Goal: Task Accomplishment & Management: Complete application form

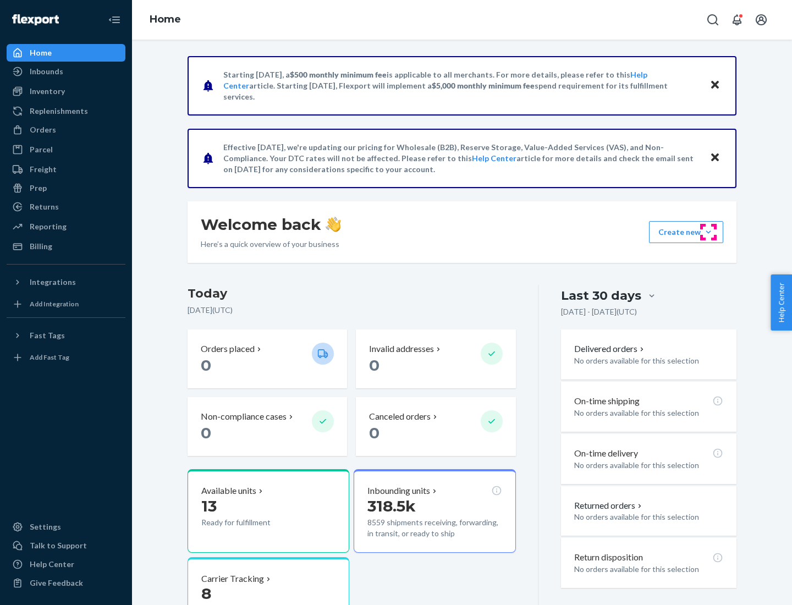
click at [708, 232] on button "Create new Create new inbound Create new order Create new product" at bounding box center [686, 232] width 74 height 22
click at [66, 71] on div "Inbounds" at bounding box center [66, 71] width 117 height 15
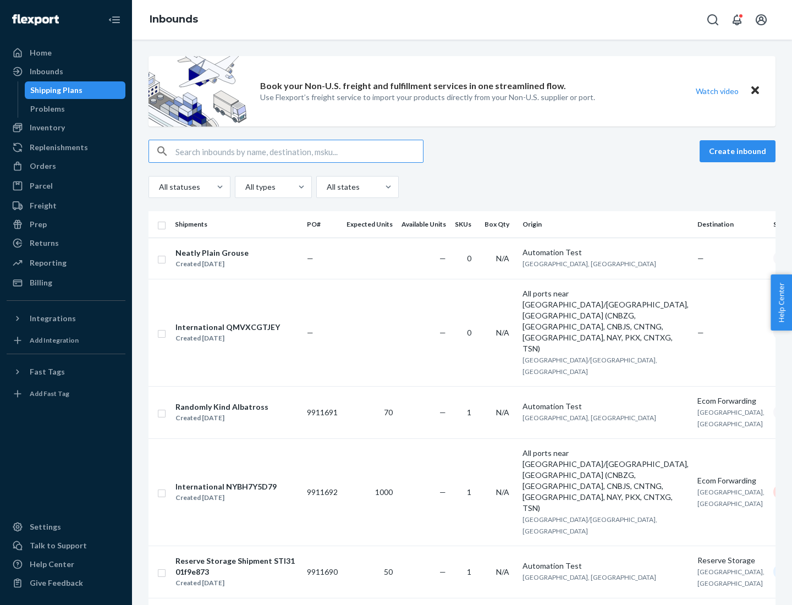
click at [739, 151] on button "Create inbound" at bounding box center [737, 151] width 76 height 22
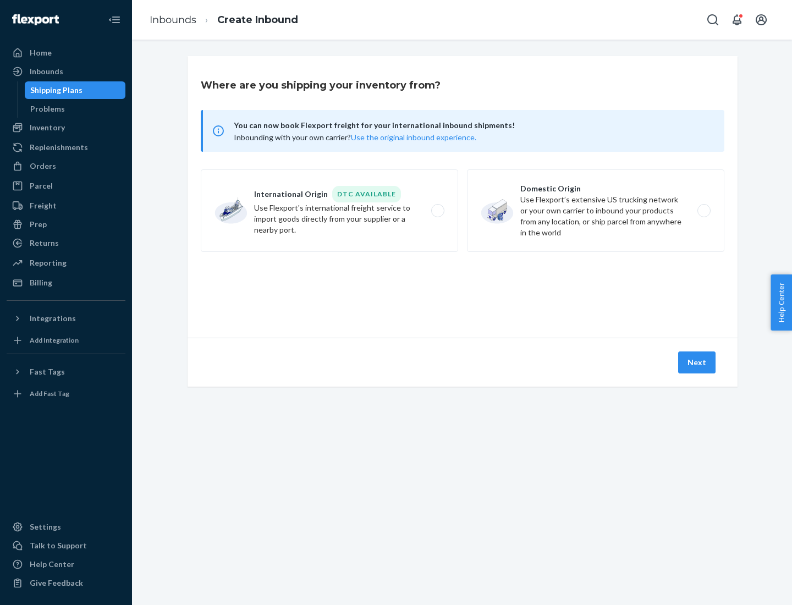
click at [595, 211] on label "Domestic Origin Use Flexport’s extensive US trucking network or your own carrie…" at bounding box center [595, 210] width 257 height 82
click at [703, 211] on input "Domestic Origin Use Flexport’s extensive US trucking network or your own carrie…" at bounding box center [706, 210] width 7 height 7
radio input "true"
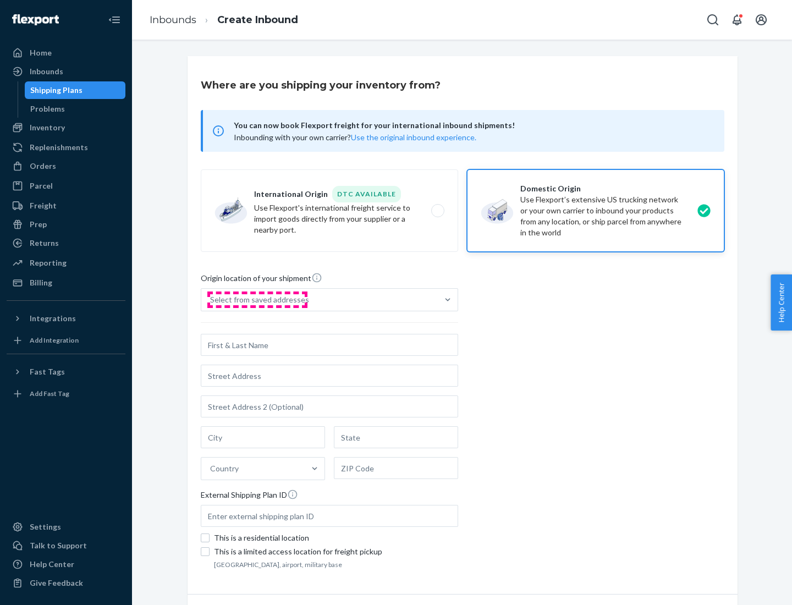
click at [257, 300] on div "Select from saved addresses" at bounding box center [259, 299] width 99 height 11
click at [211, 300] on input "Select from saved addresses" at bounding box center [210, 299] width 1 height 11
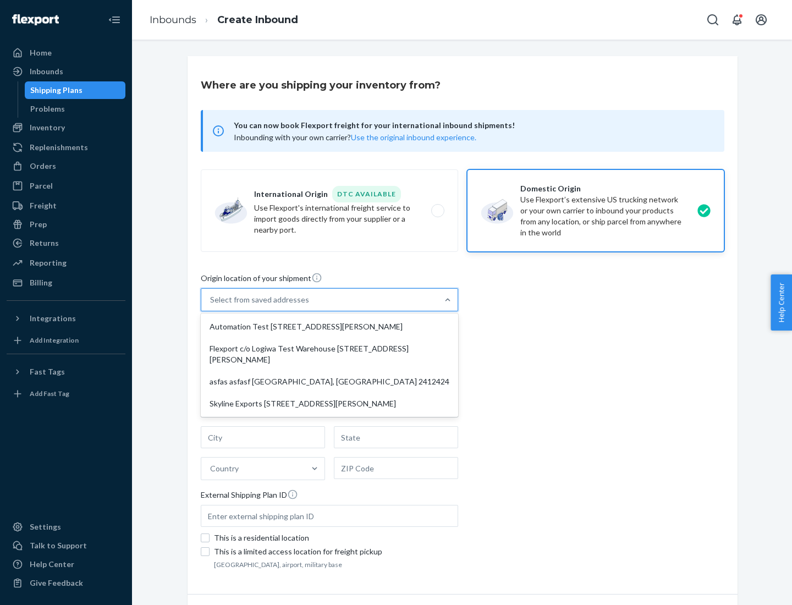
scroll to position [4, 0]
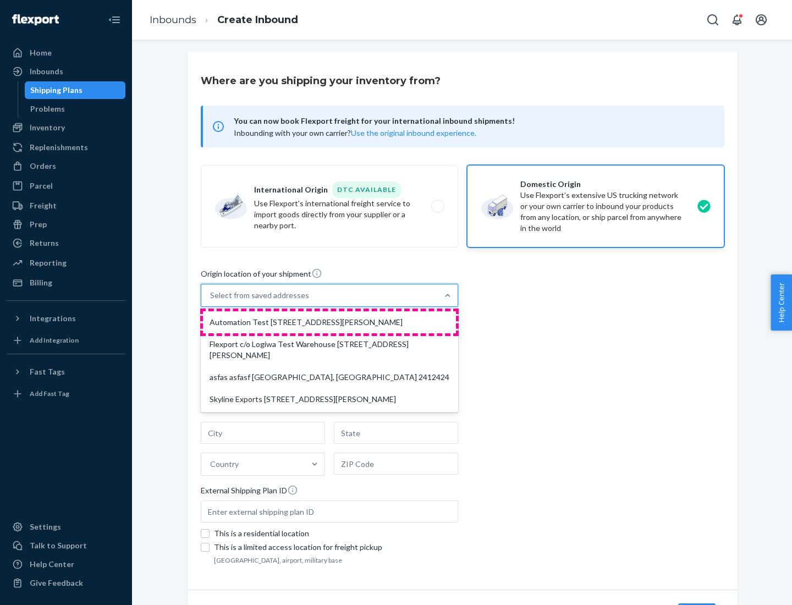
click at [329, 322] on div "Automation Test [STREET_ADDRESS][PERSON_NAME]" at bounding box center [329, 322] width 253 height 22
click at [211, 301] on input "option Automation Test [STREET_ADDRESS][PERSON_NAME] focused, 1 of 4. 4 results…" at bounding box center [210, 295] width 1 height 11
type input "Automation Test"
type input "9th Floor"
type input "[GEOGRAPHIC_DATA]"
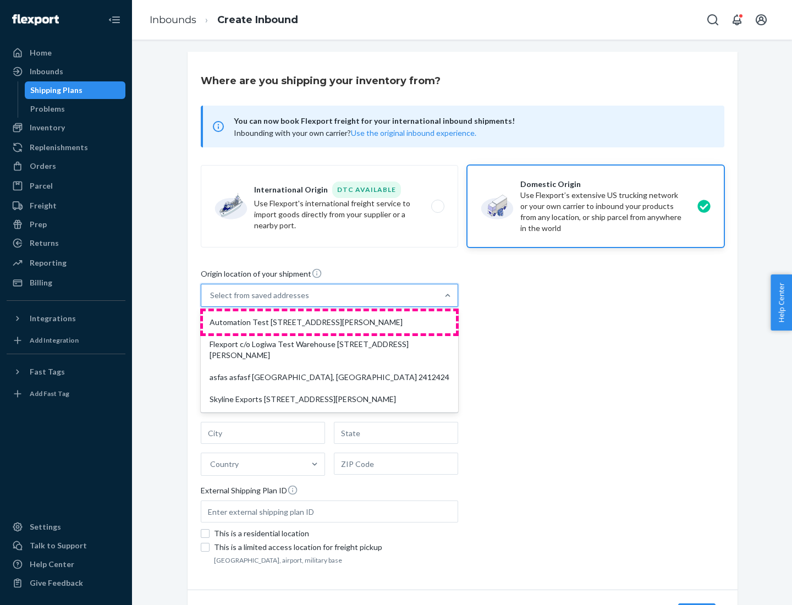
type input "CA"
type input "94104"
type input "[STREET_ADDRESS][PERSON_NAME]"
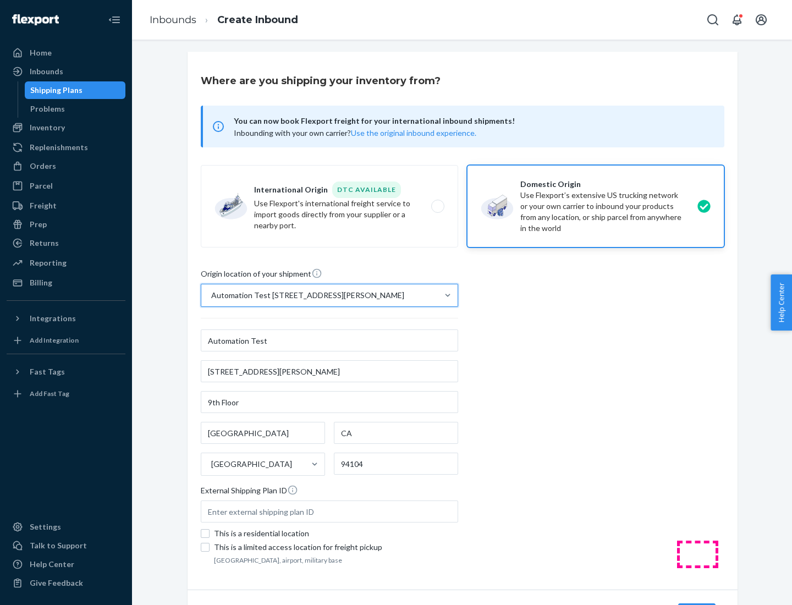
scroll to position [64, 0]
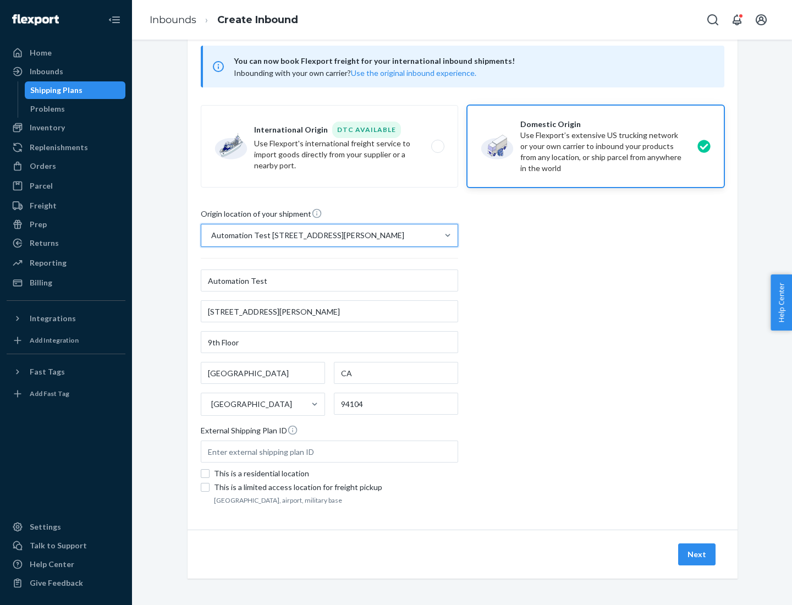
click at [697, 554] on button "Next" at bounding box center [696, 554] width 37 height 22
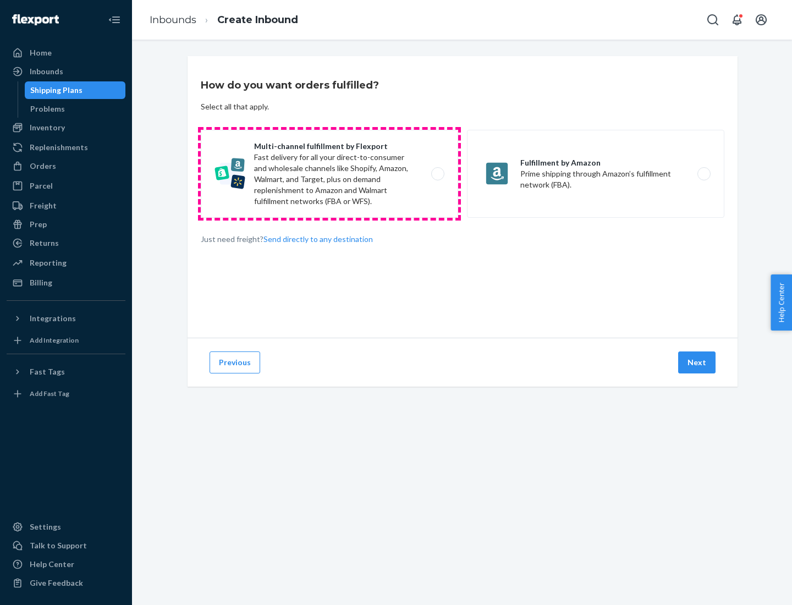
click at [329, 174] on label "Multi-channel fulfillment by Flexport Fast delivery for all your direct-to-cons…" at bounding box center [329, 174] width 257 height 88
click at [437, 174] on input "Multi-channel fulfillment by Flexport Fast delivery for all your direct-to-cons…" at bounding box center [440, 173] width 7 height 7
radio input "true"
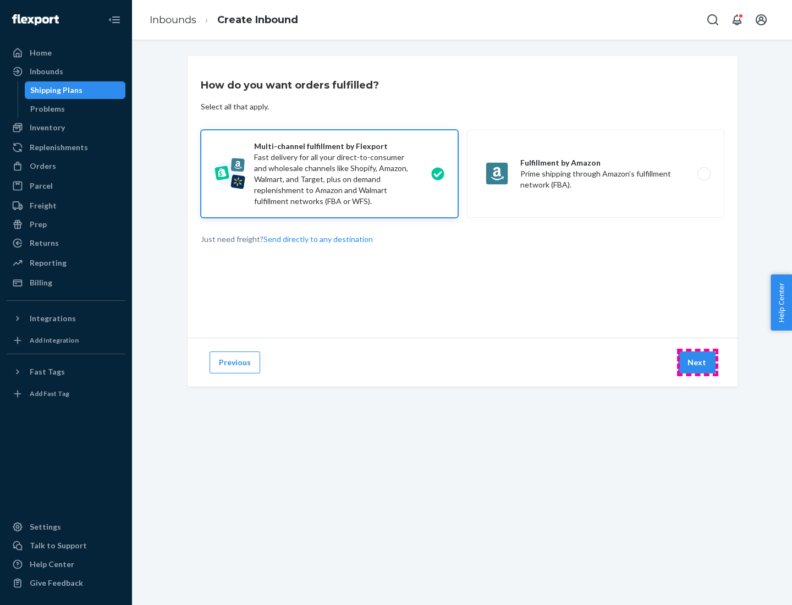
click at [697, 362] on button "Next" at bounding box center [696, 362] width 37 height 22
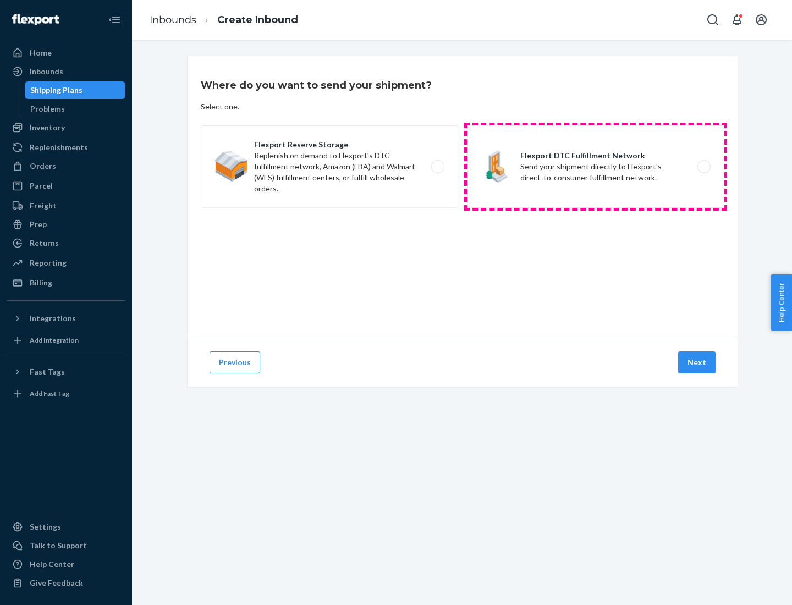
click at [595, 167] on label "Flexport DTC Fulfillment Network Send your shipment directly to Flexport's dire…" at bounding box center [595, 166] width 257 height 82
click at [703, 167] on input "Flexport DTC Fulfillment Network Send your shipment directly to Flexport's dire…" at bounding box center [706, 166] width 7 height 7
radio input "true"
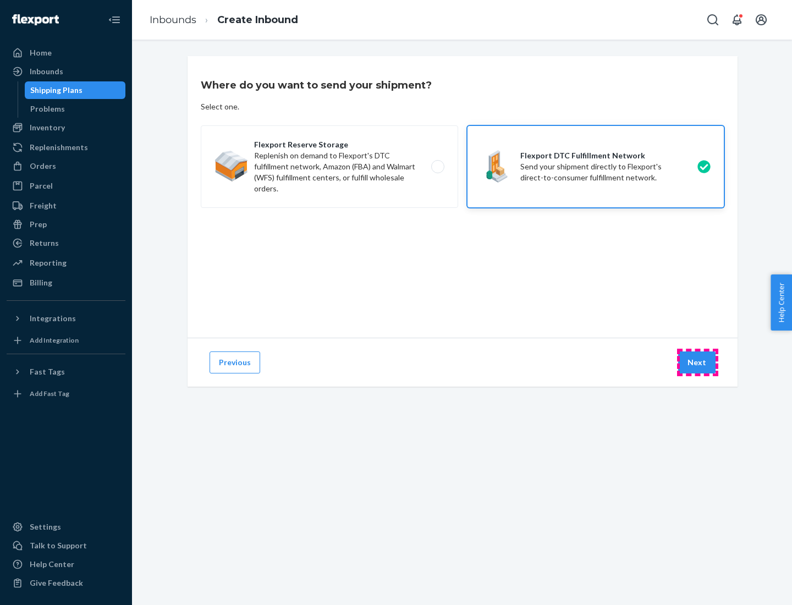
click at [697, 362] on button "Next" at bounding box center [696, 362] width 37 height 22
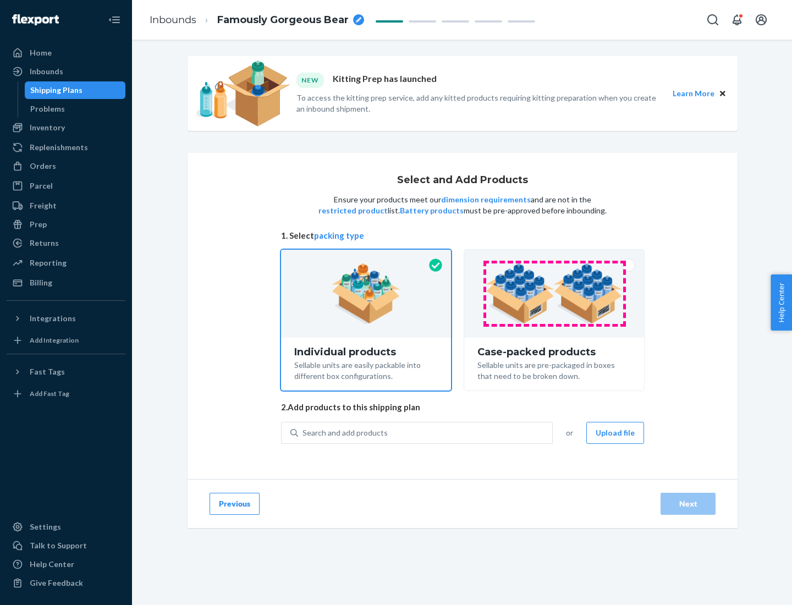
click at [554, 294] on img at bounding box center [553, 293] width 137 height 60
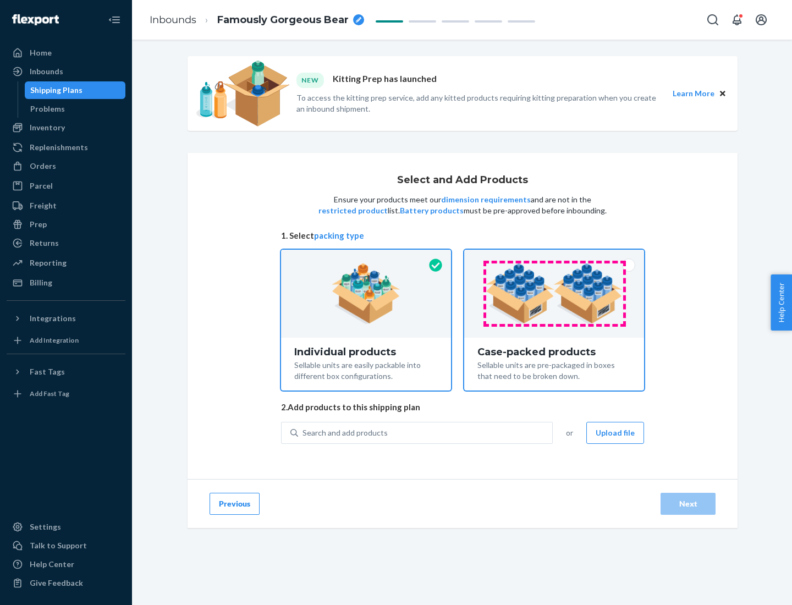
click at [554, 257] on input "Case-packed products Sellable units are pre-packaged in boxes that need to be b…" at bounding box center [553, 253] width 7 height 7
radio input "true"
radio input "false"
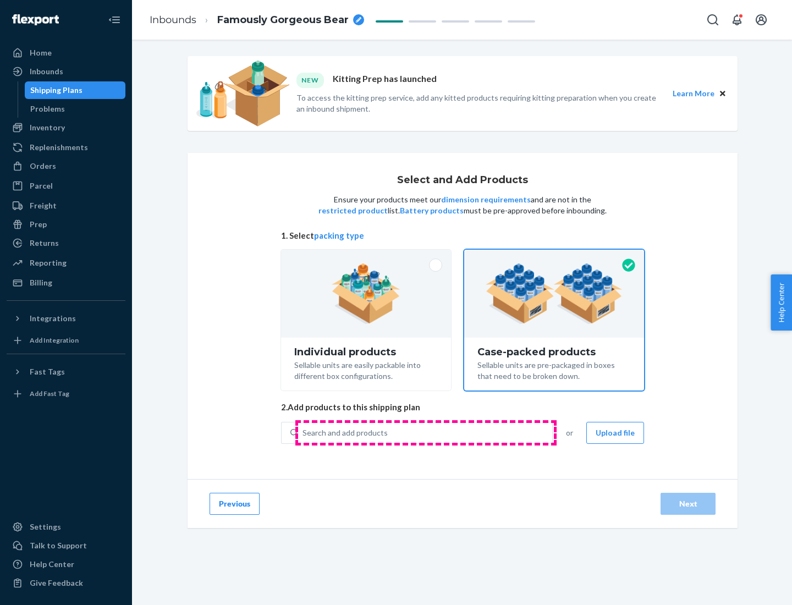
click at [425, 432] on div "Search and add products" at bounding box center [425, 433] width 254 height 20
click at [303, 432] on input "Search and add products" at bounding box center [302, 432] width 1 height 11
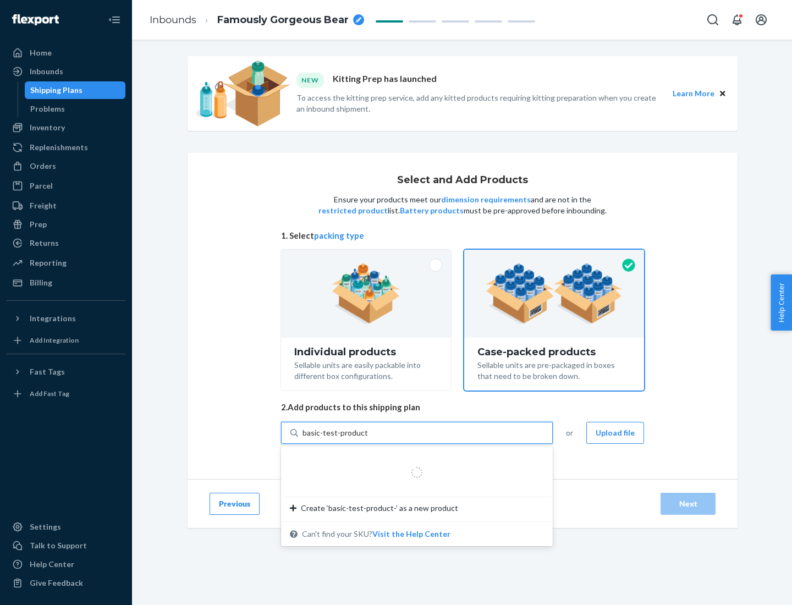
type input "basic-test-product-1"
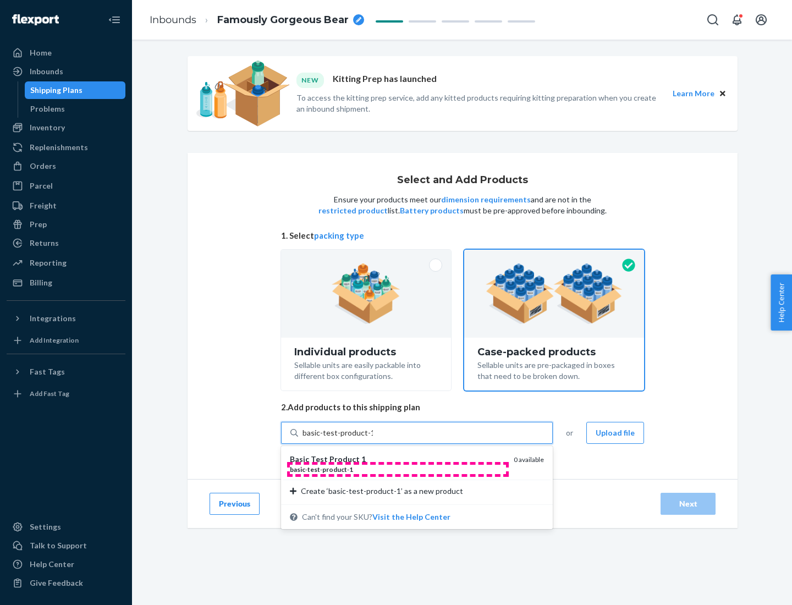
click at [397, 469] on div "basic - test - product - 1" at bounding box center [397, 469] width 215 height 9
click at [373, 438] on input "basic-test-product-1" at bounding box center [337, 432] width 70 height 11
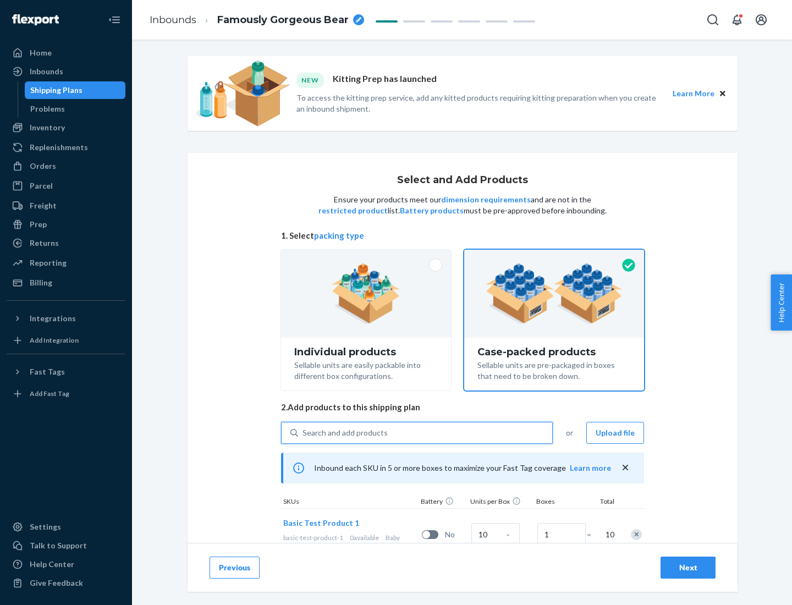
scroll to position [40, 0]
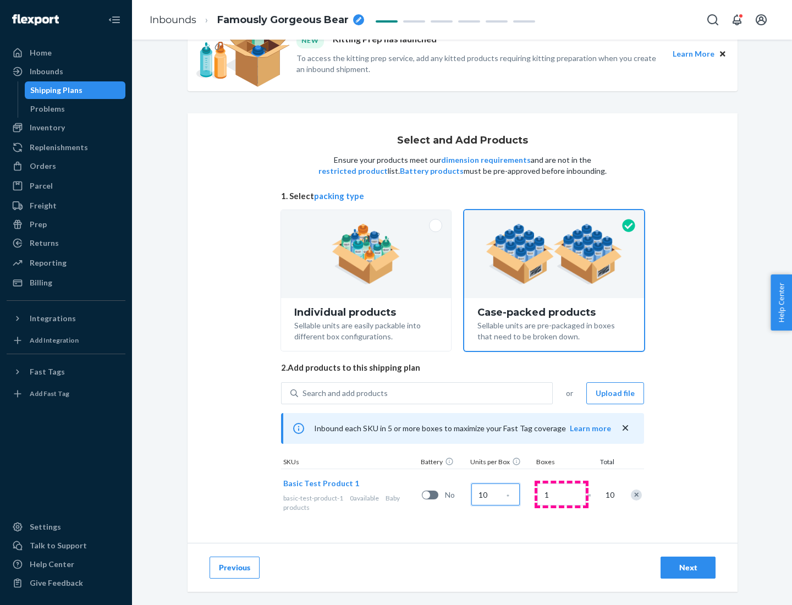
type input "10"
type input "7"
click at [688, 567] on div "Next" at bounding box center [688, 567] width 36 height 11
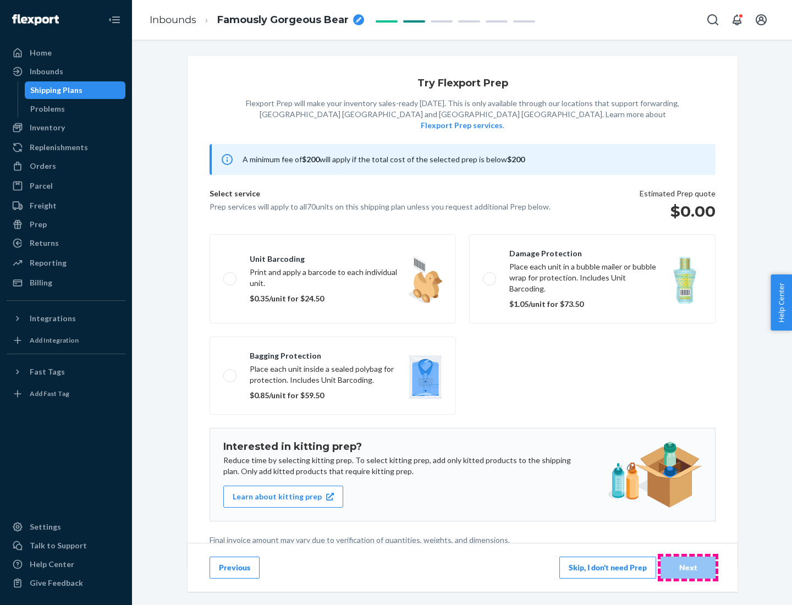
scroll to position [3, 0]
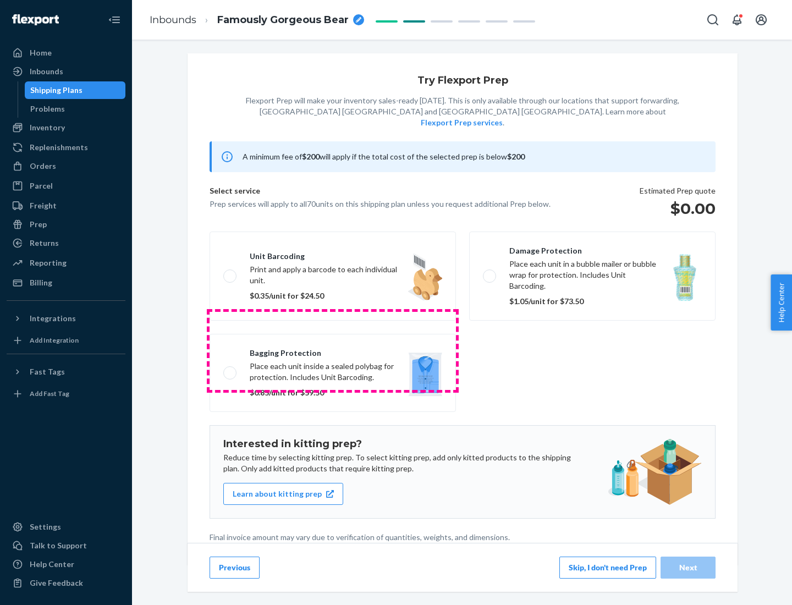
click at [333, 350] on label "Bagging protection Place each unit inside a sealed polybag for protection. Incl…" at bounding box center [332, 373] width 246 height 78
click at [230, 369] on input "Bagging protection Place each unit inside a sealed polybag for protection. Incl…" at bounding box center [226, 372] width 7 height 7
checkbox input "true"
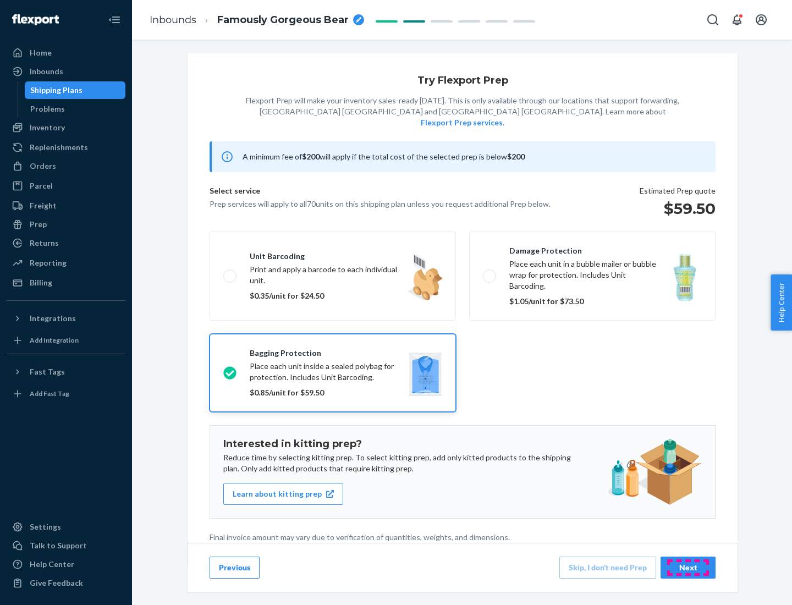
click at [688, 567] on div "Next" at bounding box center [688, 567] width 36 height 11
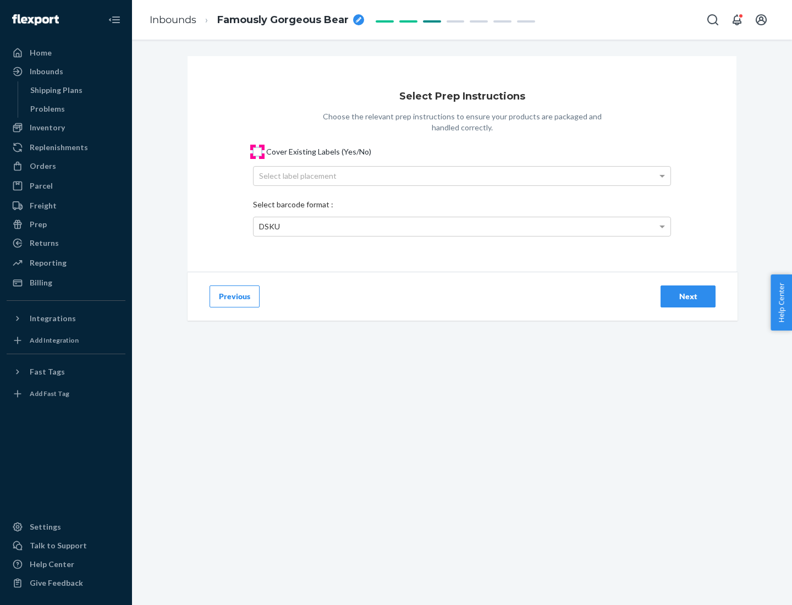
click at [257, 151] on input "Cover Existing Labels (Yes/No)" at bounding box center [257, 151] width 9 height 9
checkbox input "true"
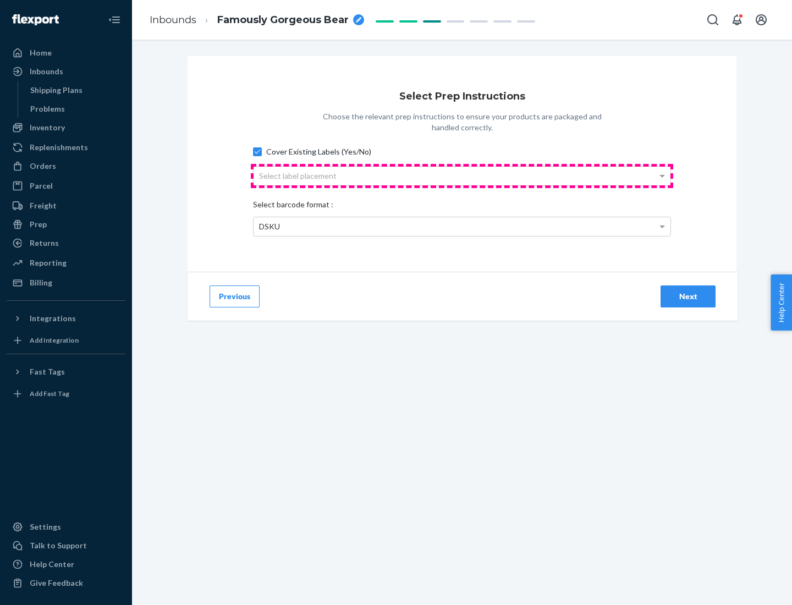
click at [462, 175] on div "Select label placement" at bounding box center [461, 176] width 417 height 19
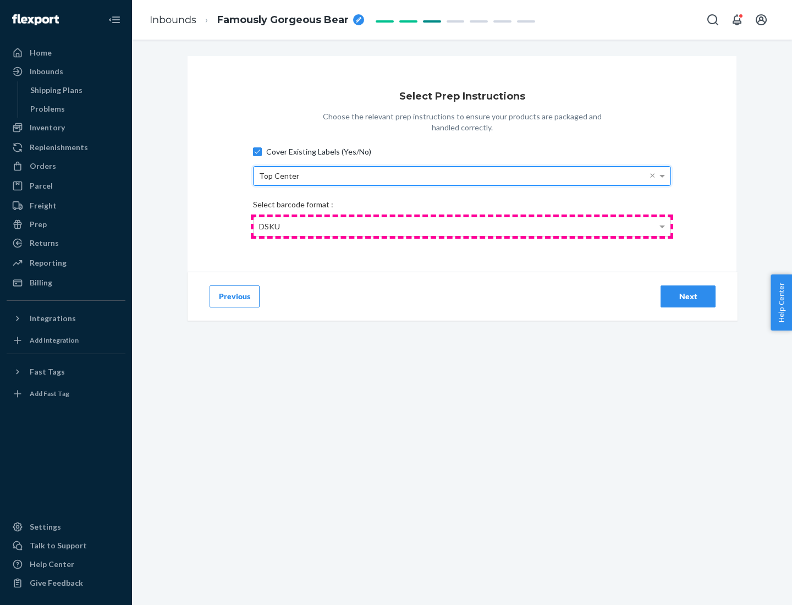
click at [462, 226] on div "DSKU" at bounding box center [461, 226] width 417 height 19
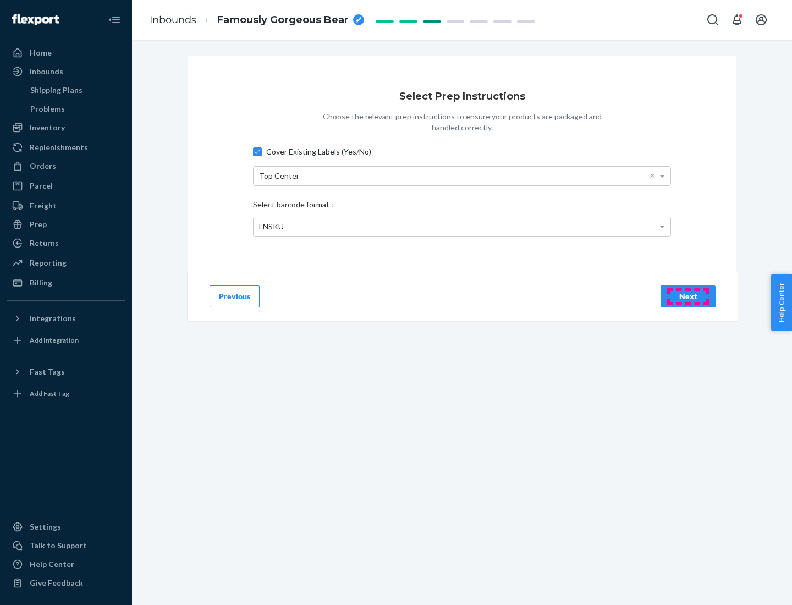
click at [688, 296] on div "Next" at bounding box center [688, 296] width 36 height 11
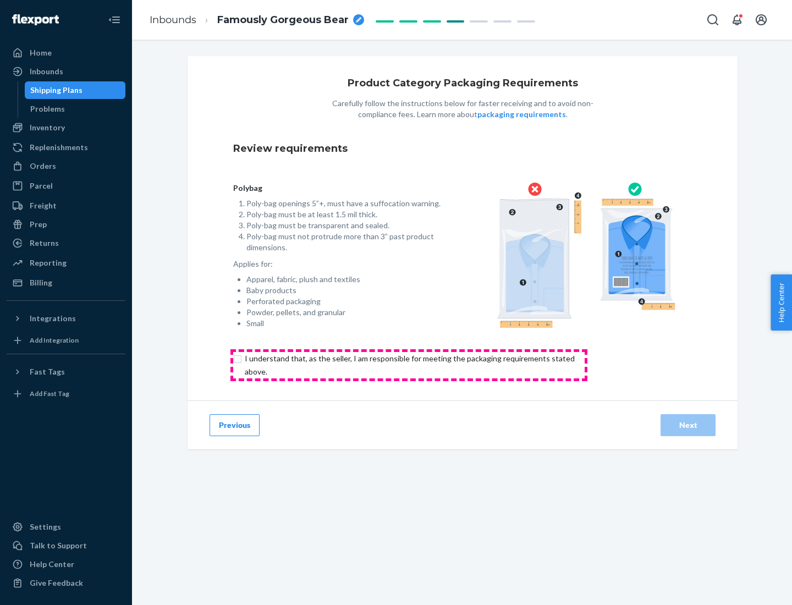
click at [408, 364] on input "checkbox" at bounding box center [416, 365] width 366 height 26
checkbox input "true"
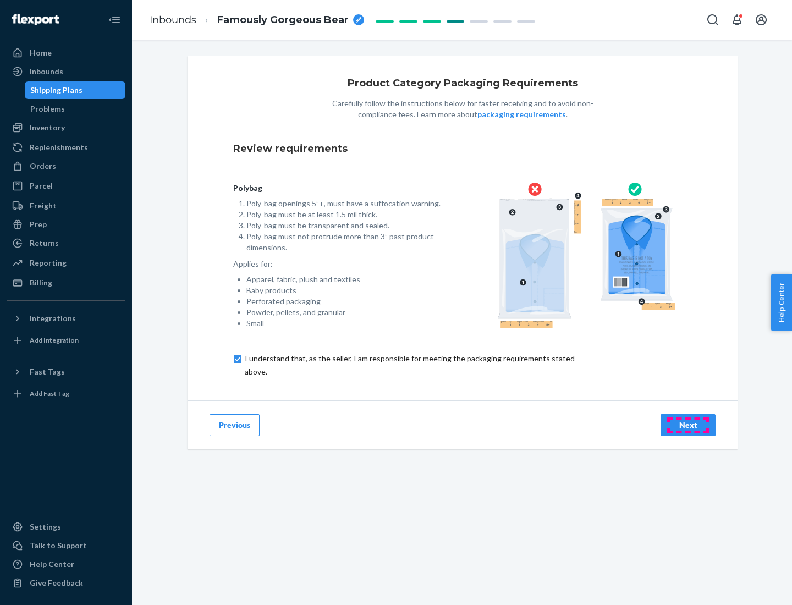
click at [688, 424] on div "Next" at bounding box center [688, 424] width 36 height 11
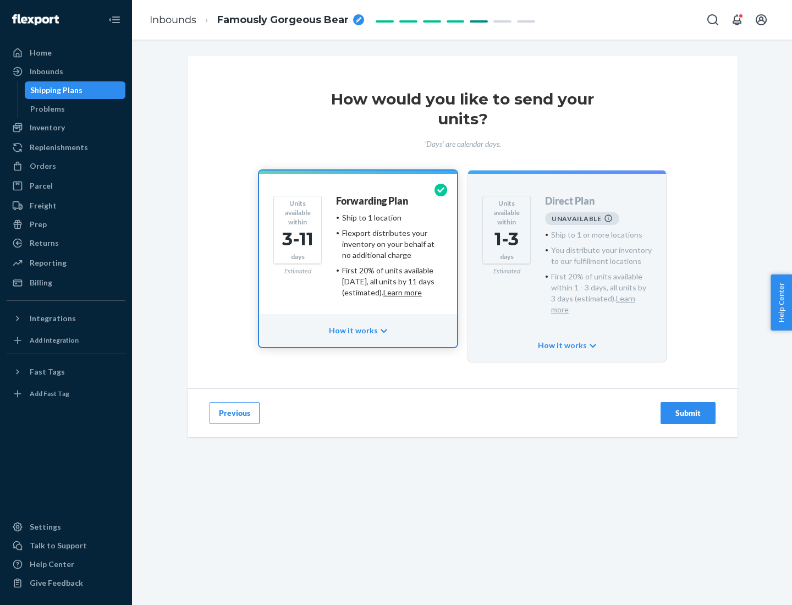
click at [373, 201] on h4 "Forwarding Plan" at bounding box center [372, 201] width 72 height 11
click at [688, 407] on div "Submit" at bounding box center [688, 412] width 36 height 11
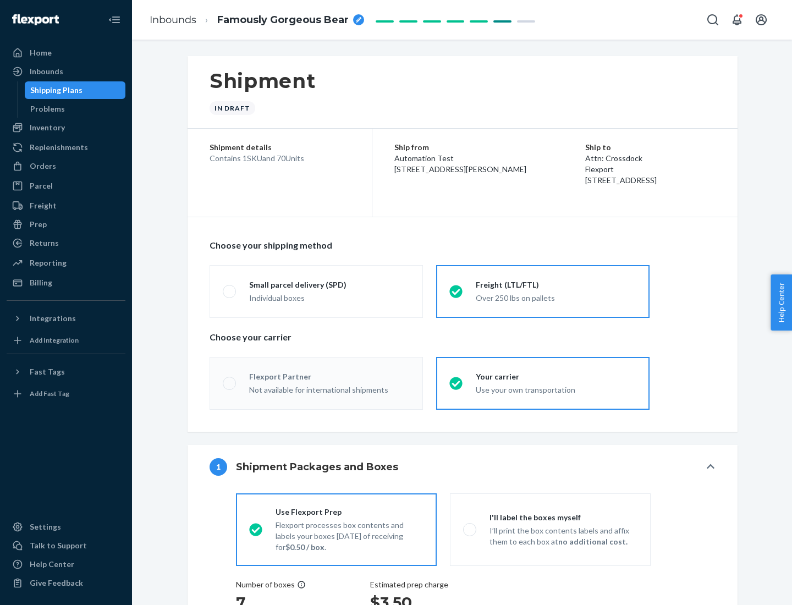
radio input "true"
radio input "false"
radio input "true"
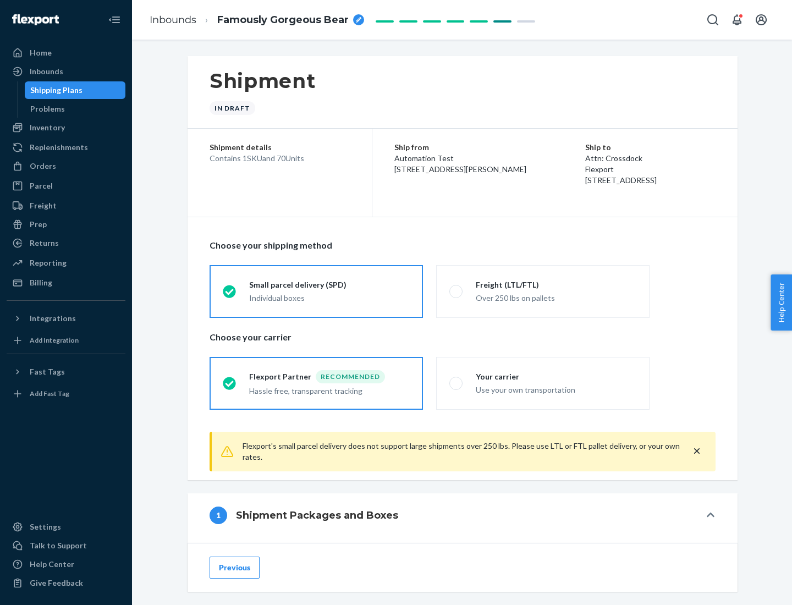
click at [329, 296] on div "Individual boxes" at bounding box center [329, 297] width 161 height 11
click at [230, 295] on input "Small parcel delivery (SPD) Individual boxes" at bounding box center [226, 291] width 7 height 7
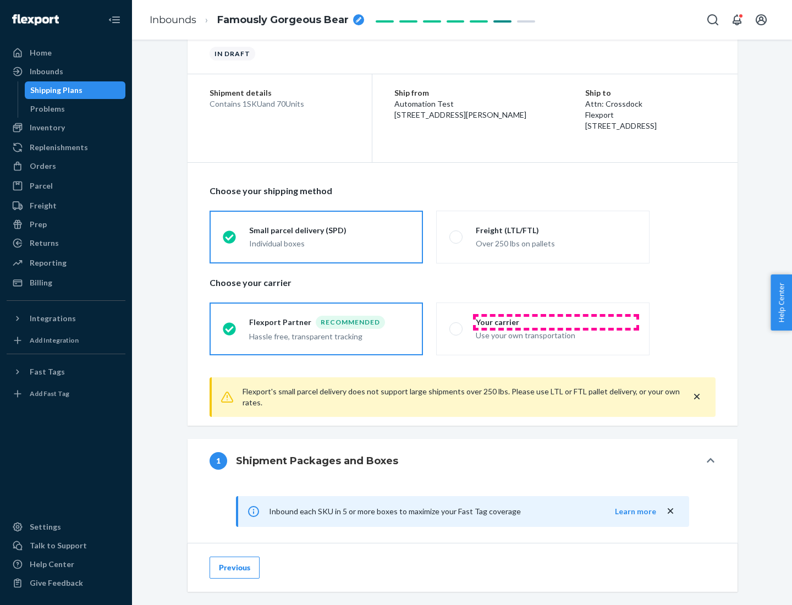
click at [556, 322] on div "Your carrier" at bounding box center [556, 322] width 161 height 11
click at [456, 325] on input "Your carrier Use your own transportation" at bounding box center [452, 328] width 7 height 7
radio input "true"
radio input "false"
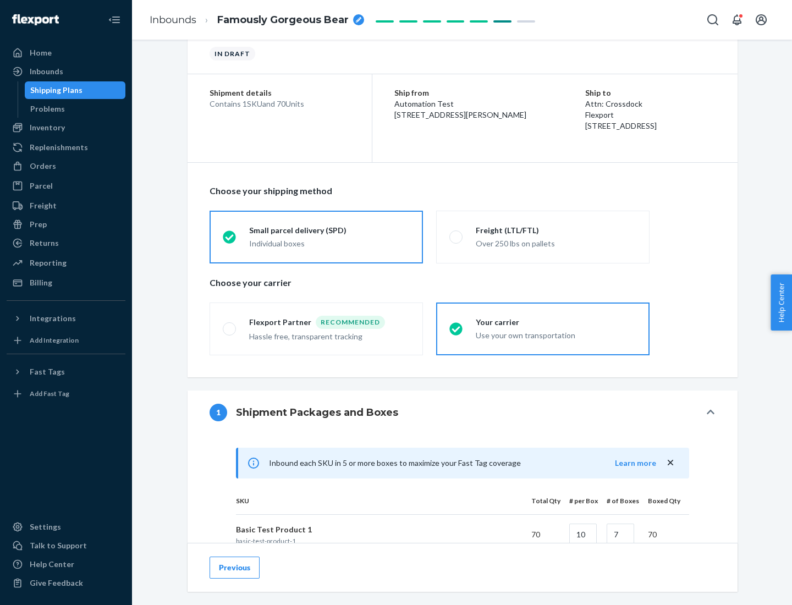
scroll to position [267, 0]
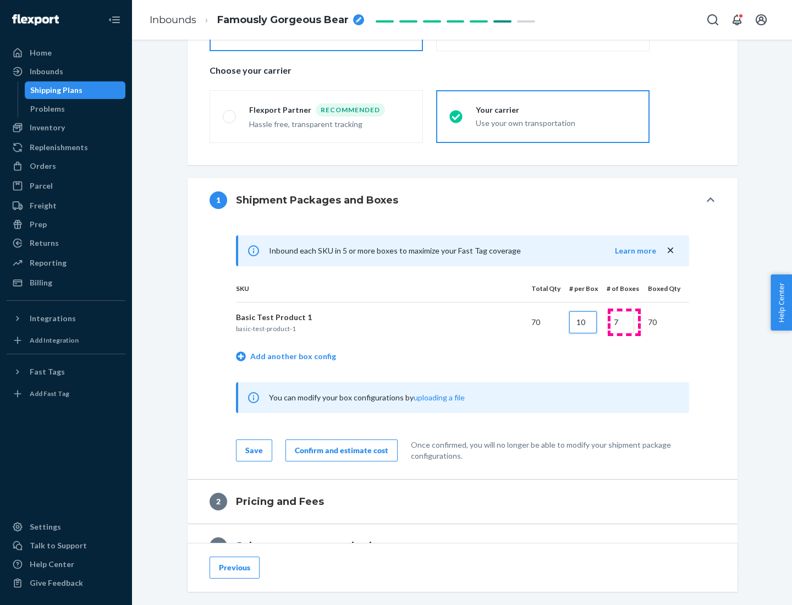
type input "10"
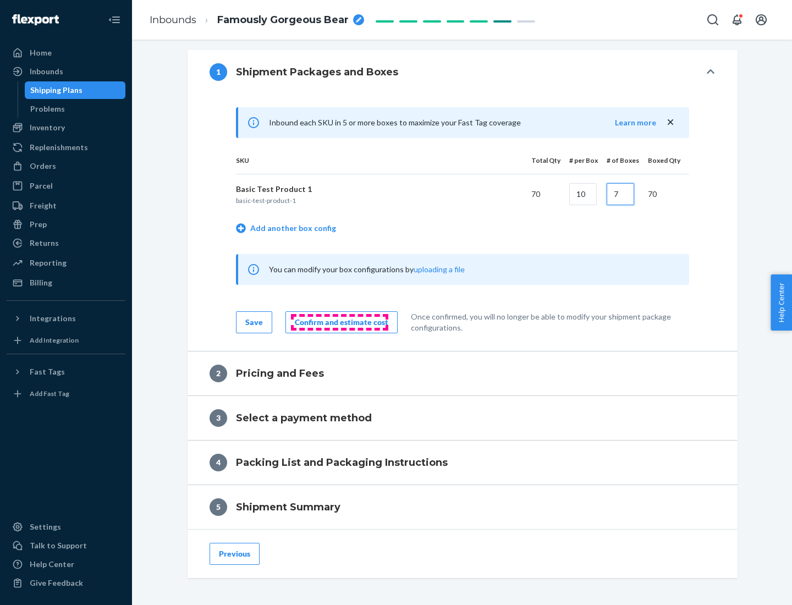
type input "7"
click at [339, 322] on div "Confirm and estimate cost" at bounding box center [341, 322] width 93 height 11
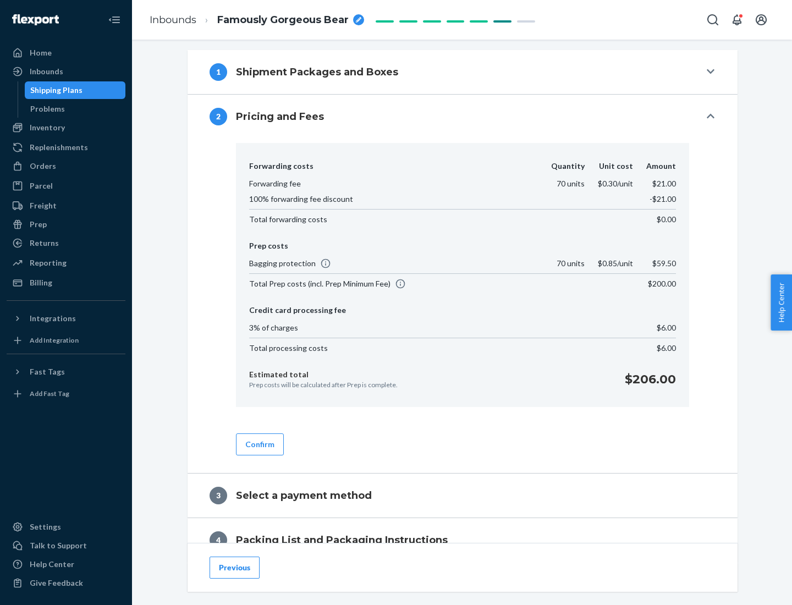
scroll to position [447, 0]
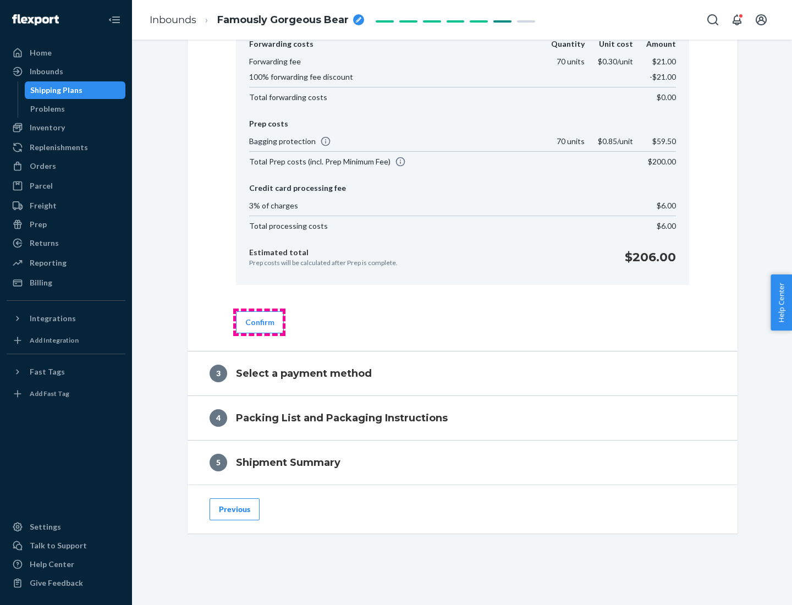
click at [259, 322] on button "Confirm" at bounding box center [260, 322] width 48 height 22
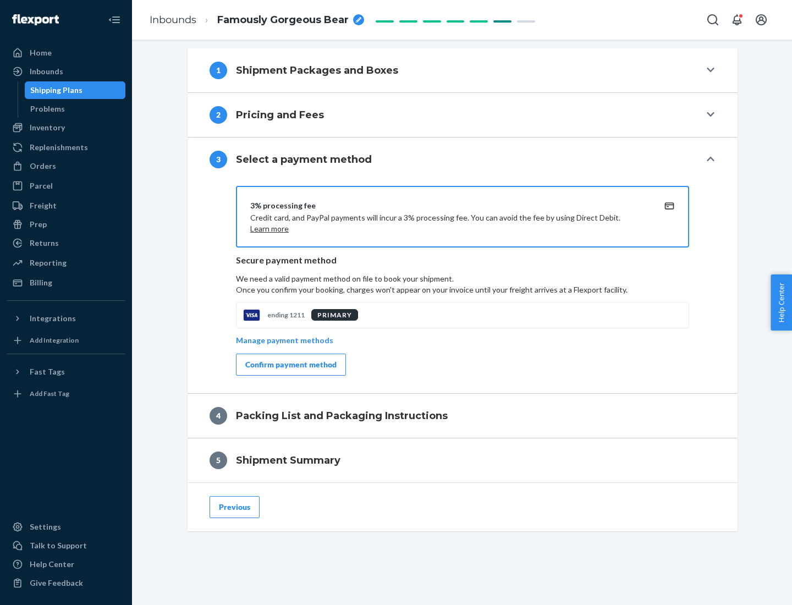
scroll to position [396, 0]
click at [290, 364] on div "Confirm payment method" at bounding box center [290, 364] width 91 height 11
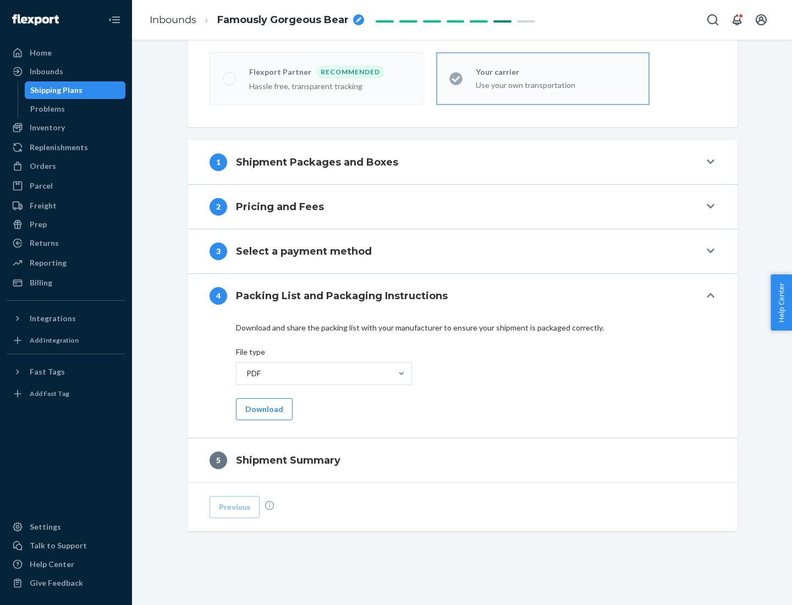
scroll to position [305, 0]
click at [263, 408] on button "Download" at bounding box center [264, 409] width 57 height 22
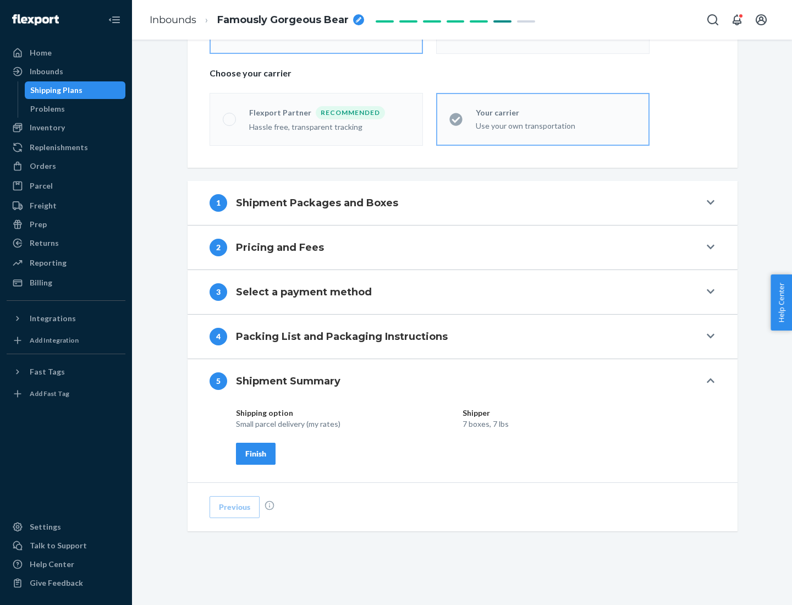
scroll to position [264, 0]
